Goal: Task Accomplishment & Management: Complete application form

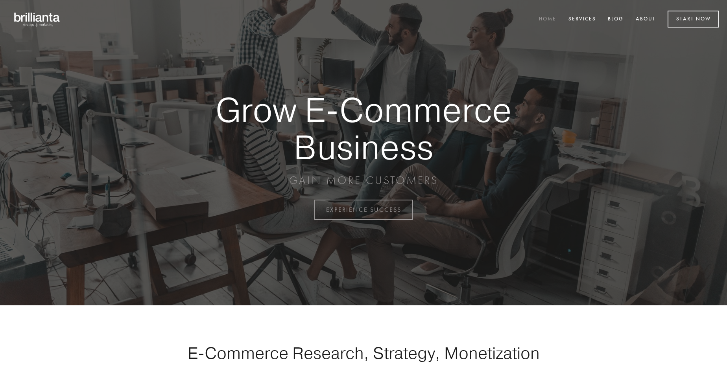
scroll to position [2062, 0]
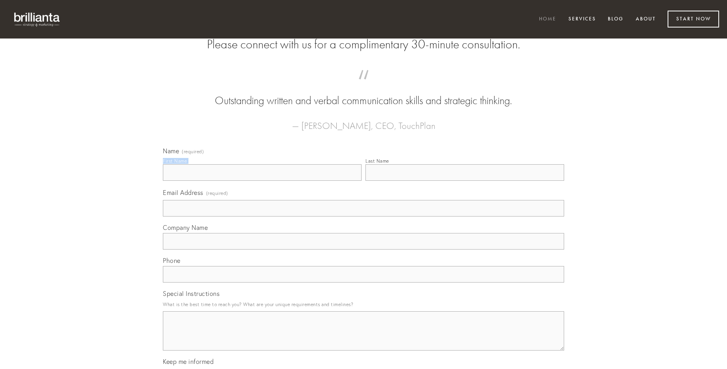
type input "[PERSON_NAME]"
click at [465, 181] on input "Last Name" at bounding box center [464, 172] width 199 height 17
type input "[PERSON_NAME]"
click at [363, 217] on input "Email Address (required)" at bounding box center [363, 208] width 401 height 17
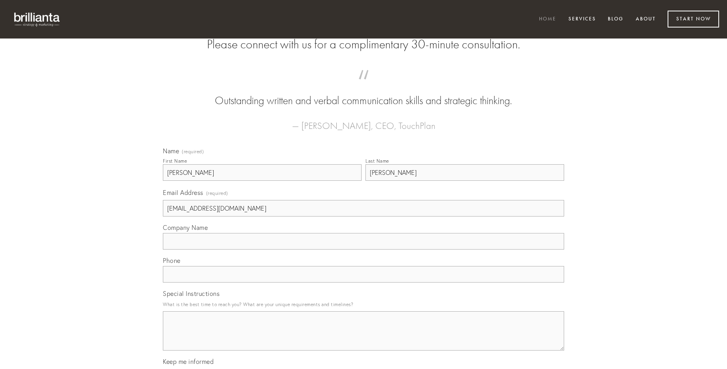
type input "[EMAIL_ADDRESS][DOMAIN_NAME]"
click at [363, 250] on input "Company Name" at bounding box center [363, 241] width 401 height 17
type input "demonstro"
click at [363, 283] on input "text" at bounding box center [363, 274] width 401 height 17
click at [363, 338] on textarea "Special Instructions" at bounding box center [363, 331] width 401 height 39
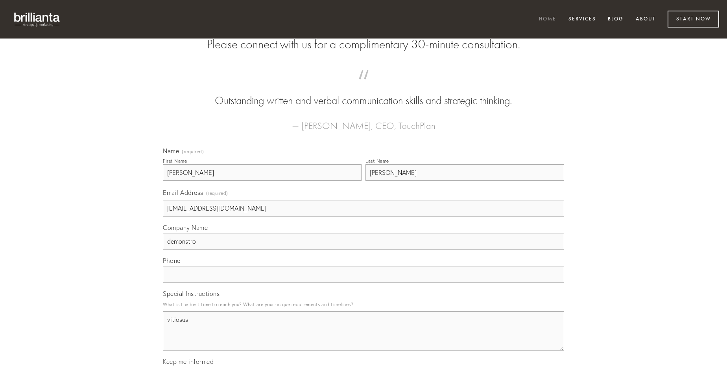
type textarea "vitiosus"
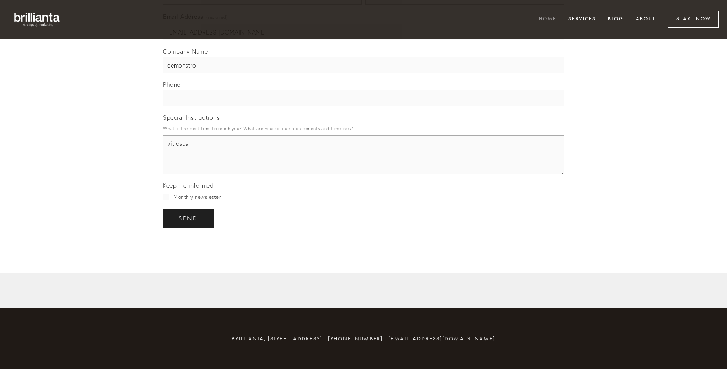
click at [189, 218] on span "send" at bounding box center [188, 218] width 19 height 7
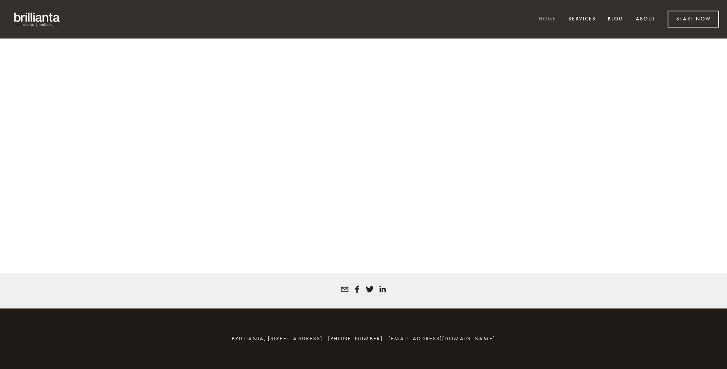
scroll to position [2051, 0]
